Goal: Information Seeking & Learning: Learn about a topic

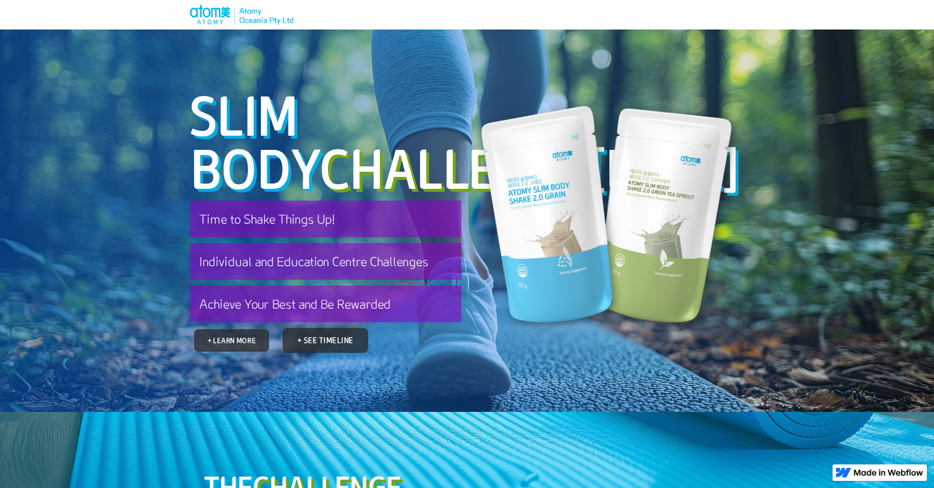
click at [241, 351] on link "+ Learn More" at bounding box center [231, 340] width 75 height 22
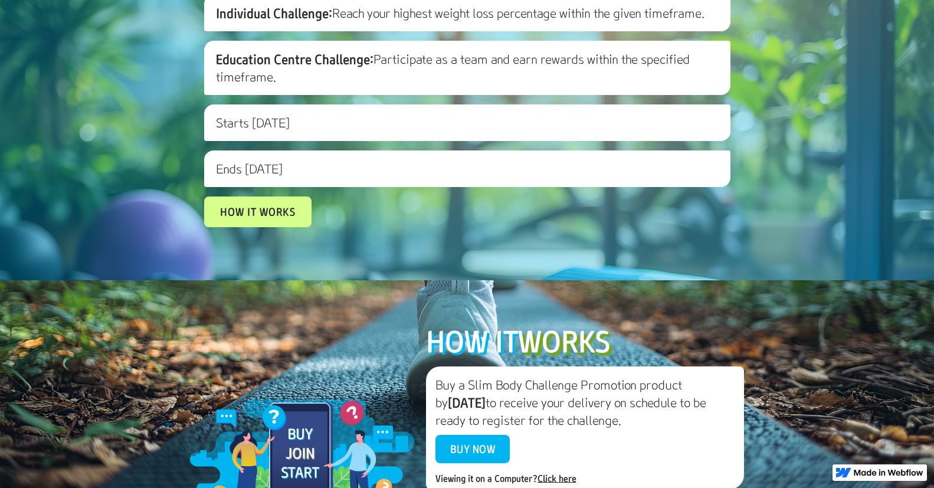
scroll to position [871, 0]
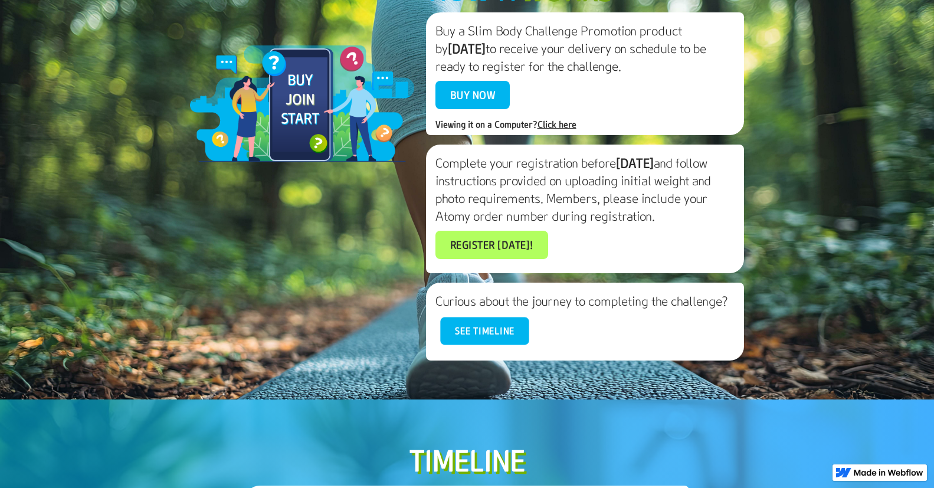
click at [493, 345] on link "See timeline" at bounding box center [484, 331] width 88 height 28
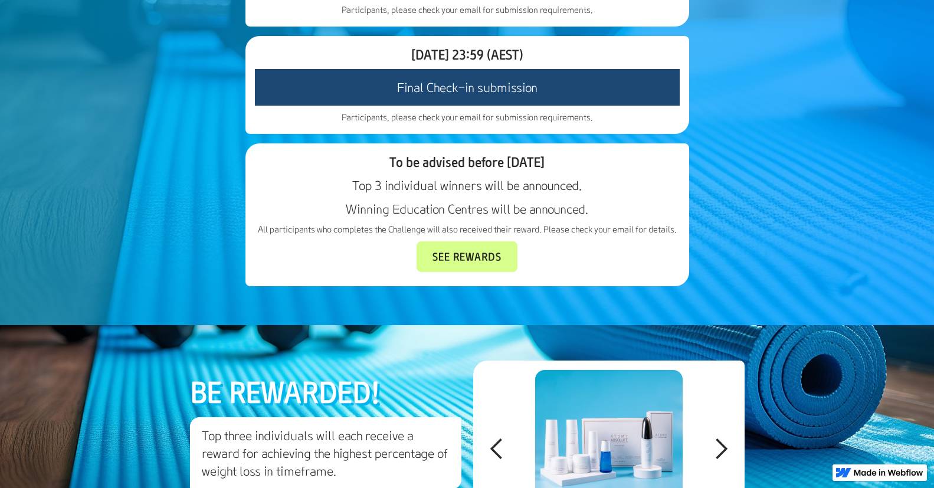
scroll to position [1848, 0]
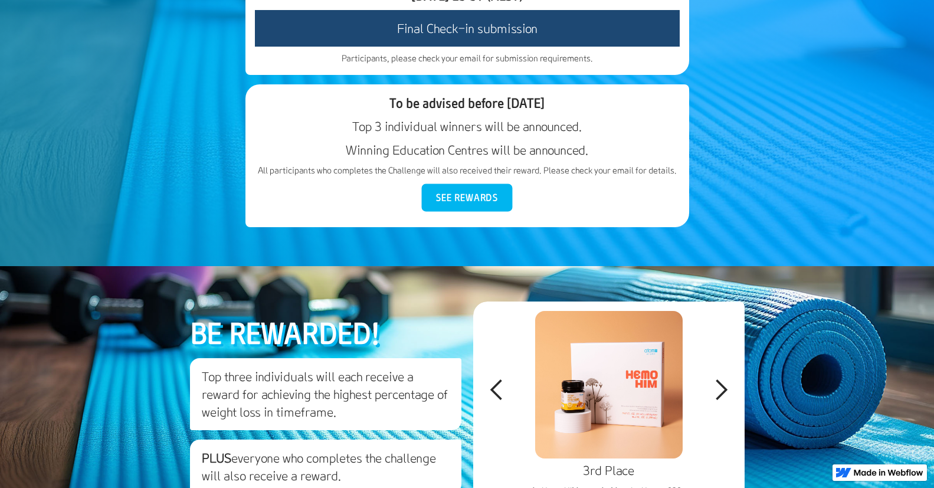
click at [466, 212] on link "See Rewards" at bounding box center [467, 198] width 91 height 28
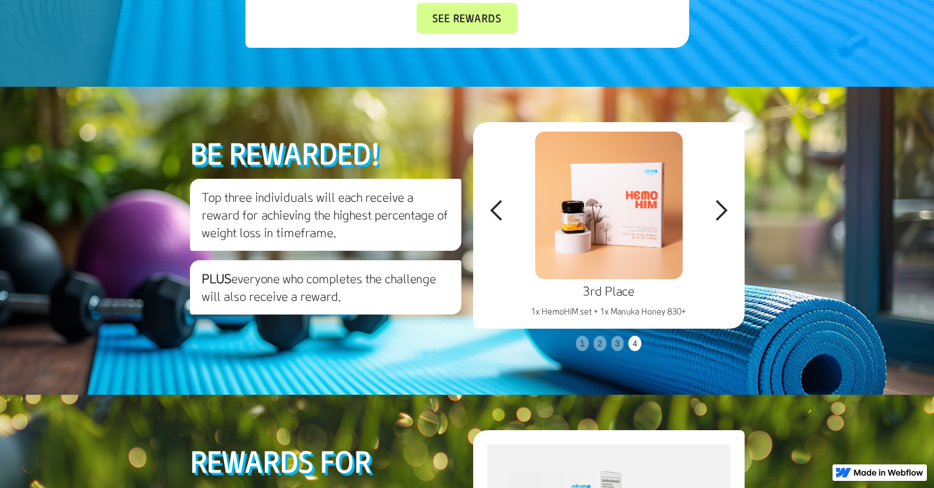
scroll to position [2231, 0]
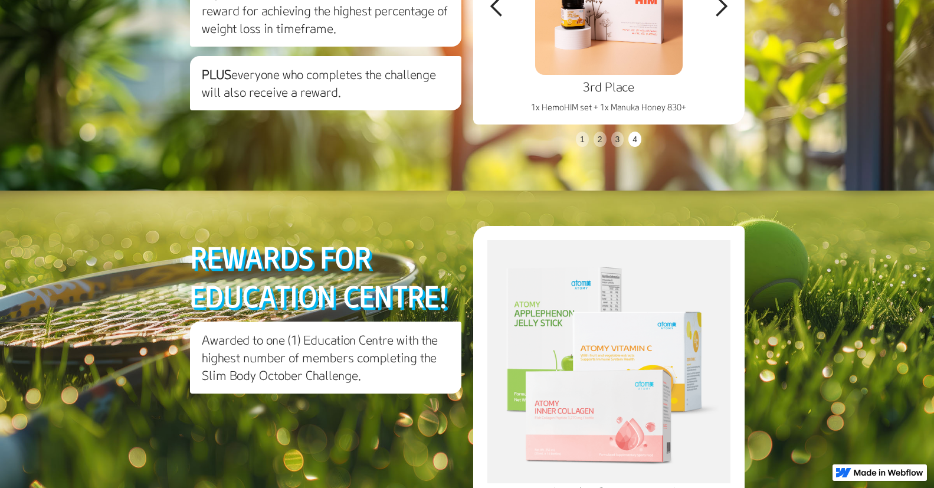
click at [724, 18] on div "next slide" at bounding box center [721, 7] width 24 height 24
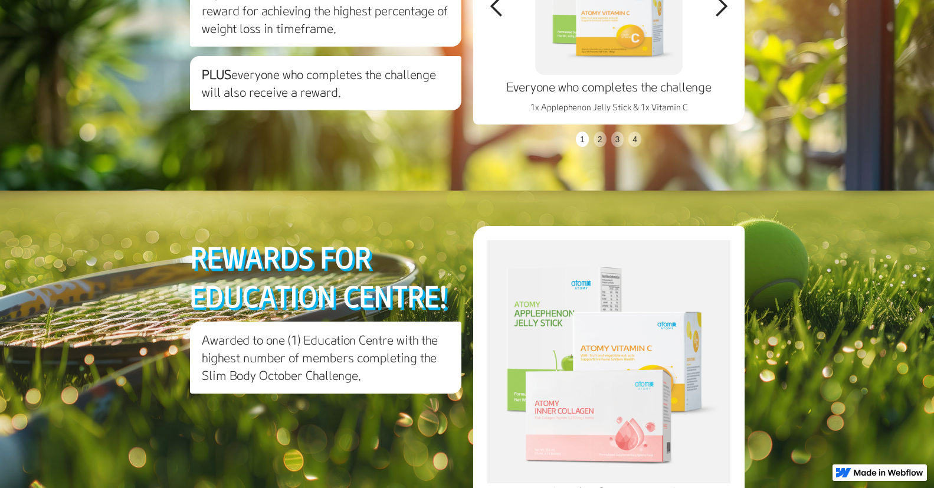
click at [724, 18] on div "next slide" at bounding box center [721, 7] width 24 height 24
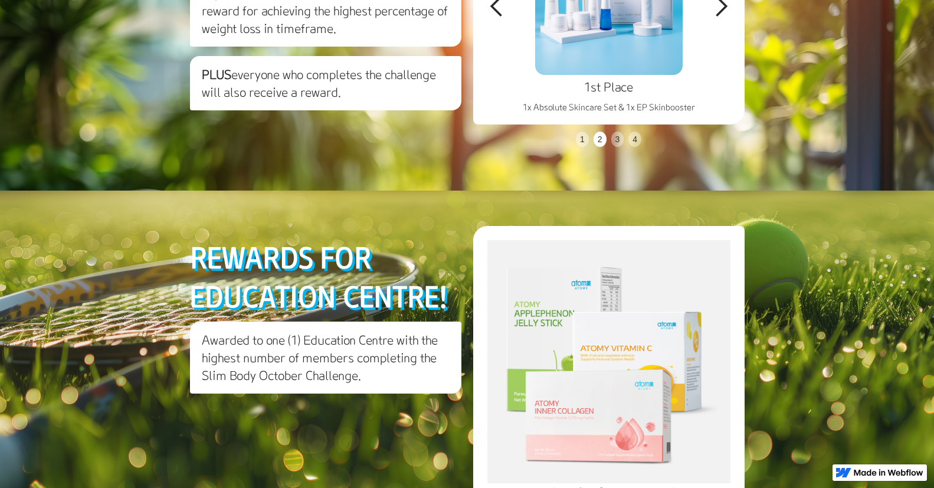
click at [721, 18] on div "next slide" at bounding box center [721, 7] width 24 height 24
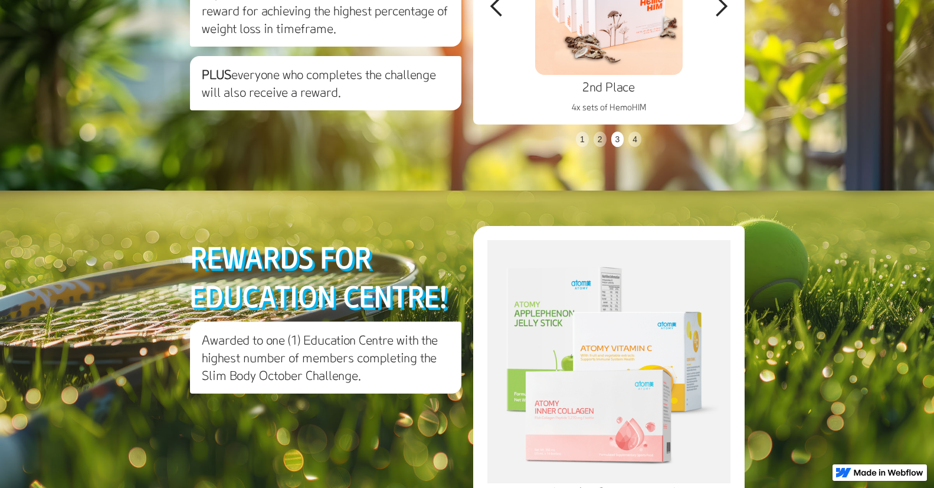
click at [719, 18] on div "next slide" at bounding box center [721, 7] width 24 height 24
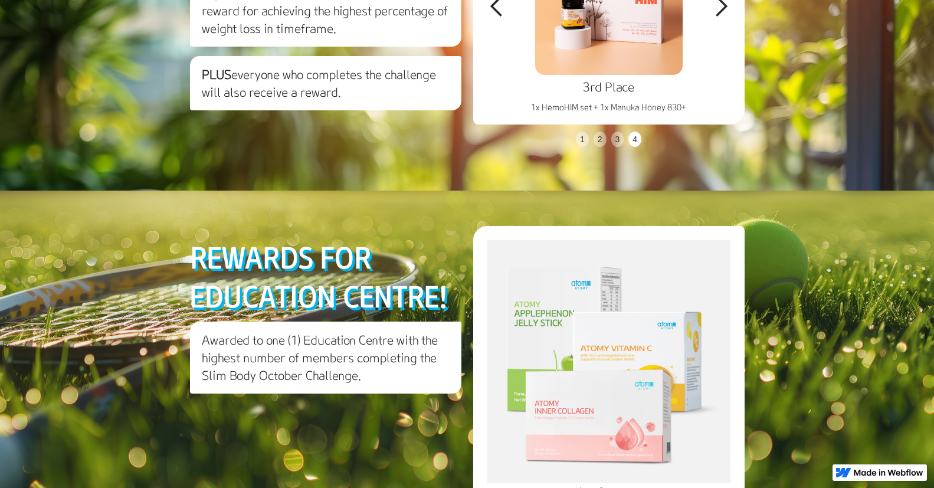
click at [721, 18] on div "next slide" at bounding box center [721, 7] width 24 height 24
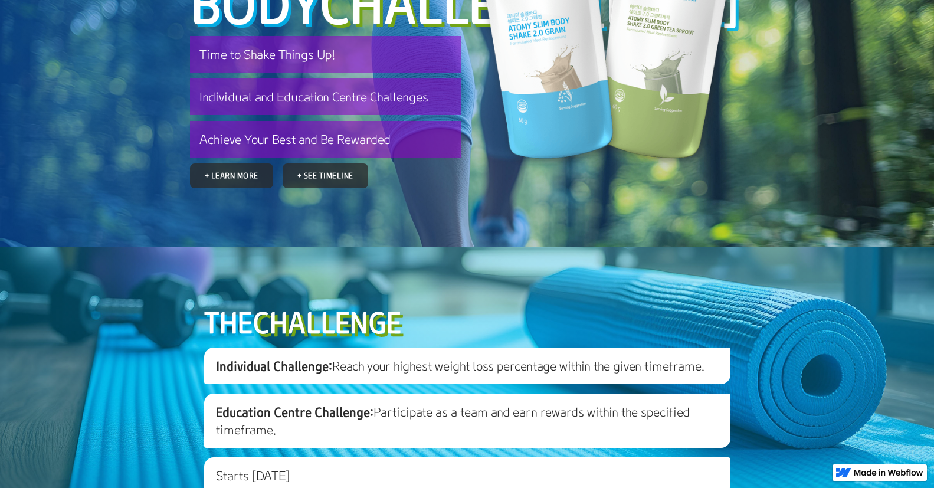
scroll to position [0, 0]
